Goal: Transaction & Acquisition: Obtain resource

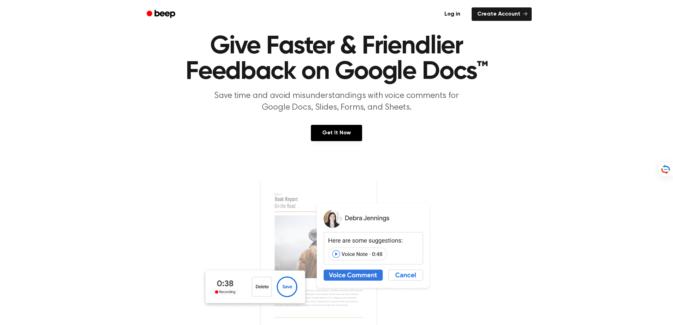
scroll to position [35, 0]
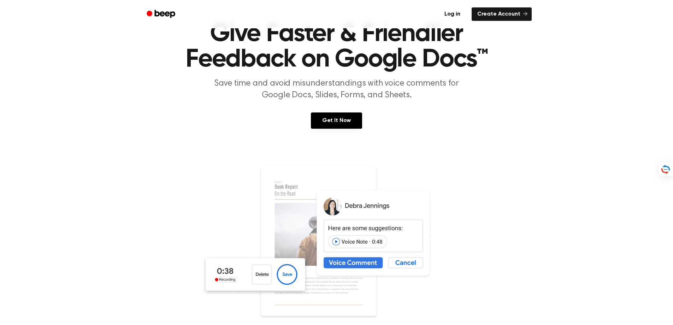
click at [336, 241] on img at bounding box center [336, 255] width 271 height 180
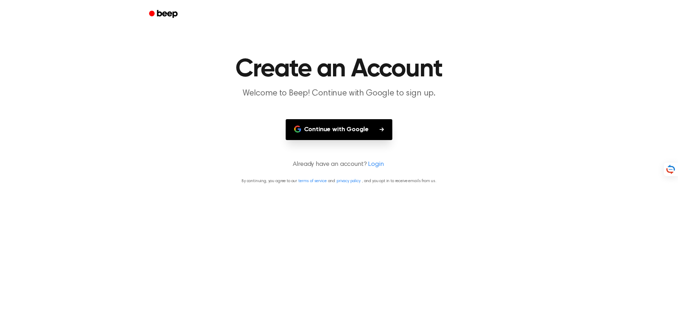
drag, startPoint x: 368, startPoint y: 117, endPoint x: 367, endPoint y: 121, distance: 4.4
click at [367, 121] on main "Create an Account Welcome to Beep! Continue with Google to sign up. Continue wi…" at bounding box center [339, 162] width 678 height 325
click at [363, 128] on button "Continue with Google" at bounding box center [339, 129] width 107 height 21
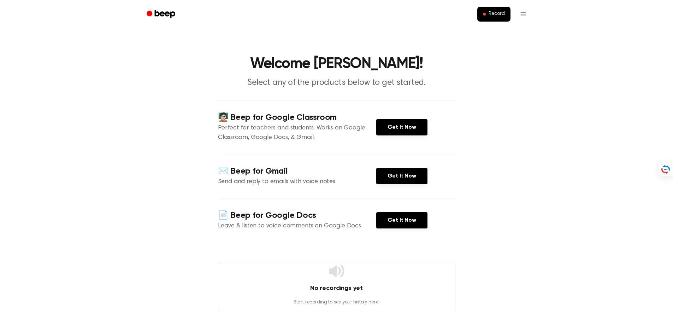
click at [126, 180] on main "Welcome Roman! Select any of the products below to get started. 🧑🏻‍🏫 Beep for G…" at bounding box center [336, 194] width 673 height 389
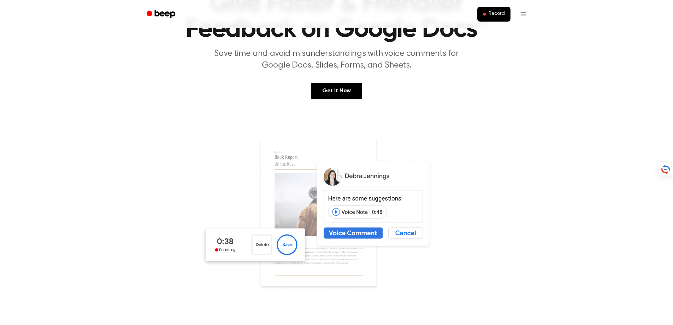
scroll to position [71, 0]
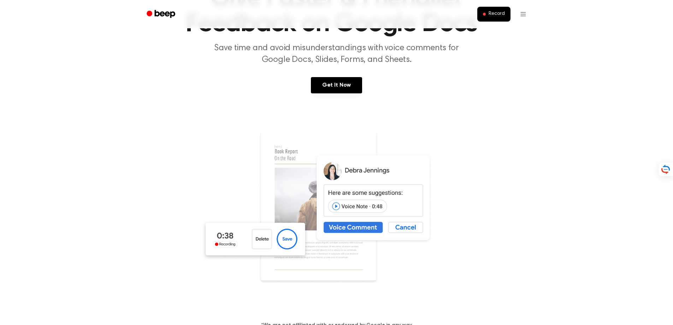
click at [345, 227] on img at bounding box center [336, 220] width 271 height 180
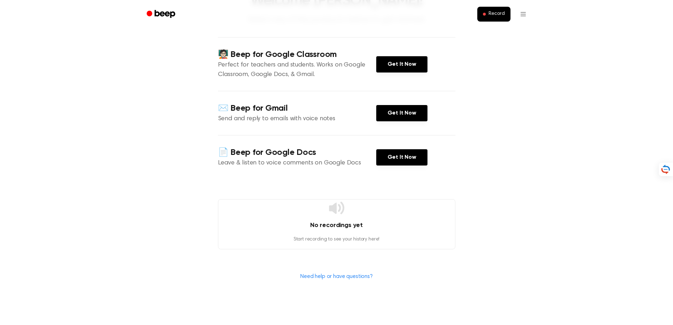
scroll to position [71, 0]
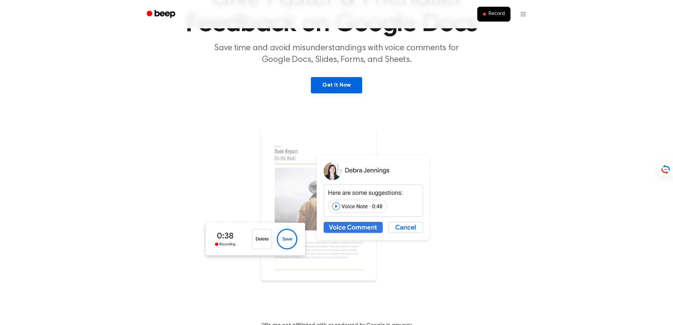
click at [326, 86] on link "Get It Now" at bounding box center [336, 85] width 51 height 16
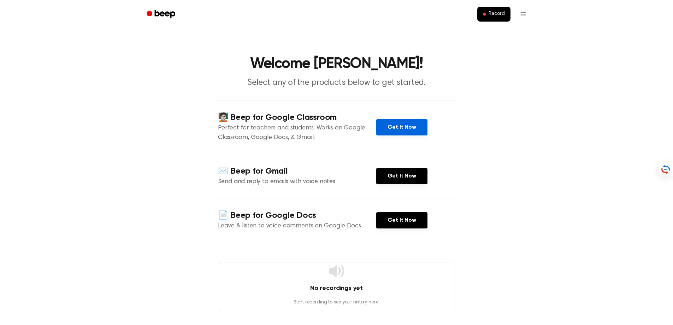
click at [390, 124] on link "Get It Now" at bounding box center [401, 127] width 51 height 16
